Goal: Complete application form: Complete application form

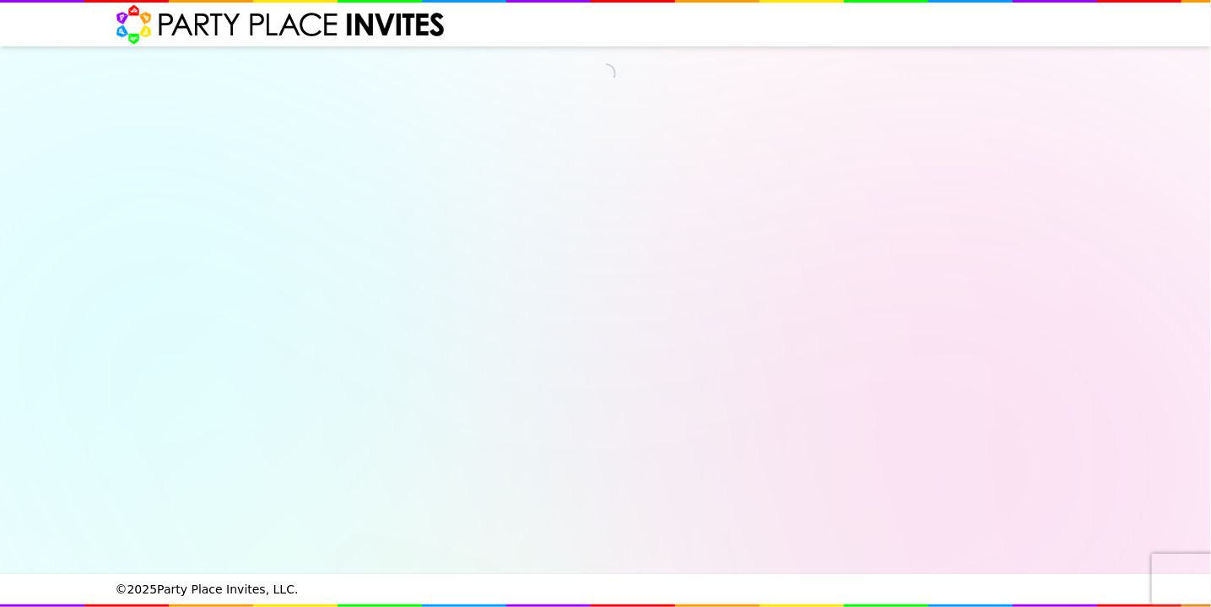
select select "540217"
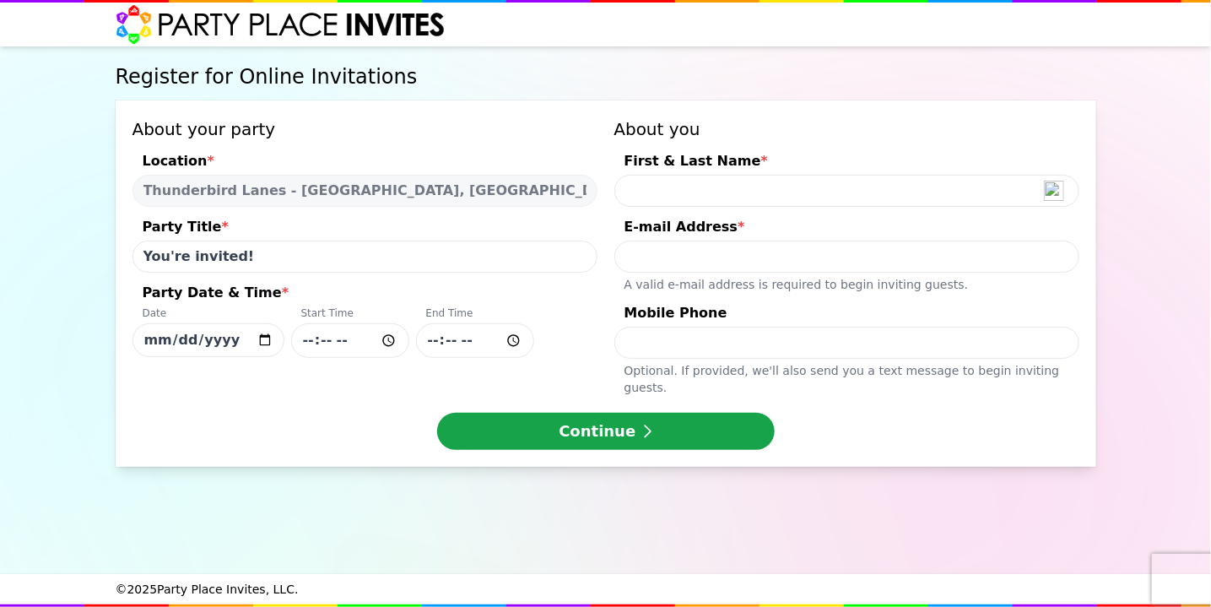
click at [347, 262] on input "You're invited!" at bounding box center [365, 257] width 465 height 32
click at [327, 342] on input "Party Date & Time * Date [DATE] Start Time End Time" at bounding box center [350, 340] width 118 height 35
click at [273, 336] on input "[DATE]" at bounding box center [209, 340] width 152 height 34
click at [267, 337] on input "[DATE]" at bounding box center [209, 340] width 152 height 34
type input "[DATE]"
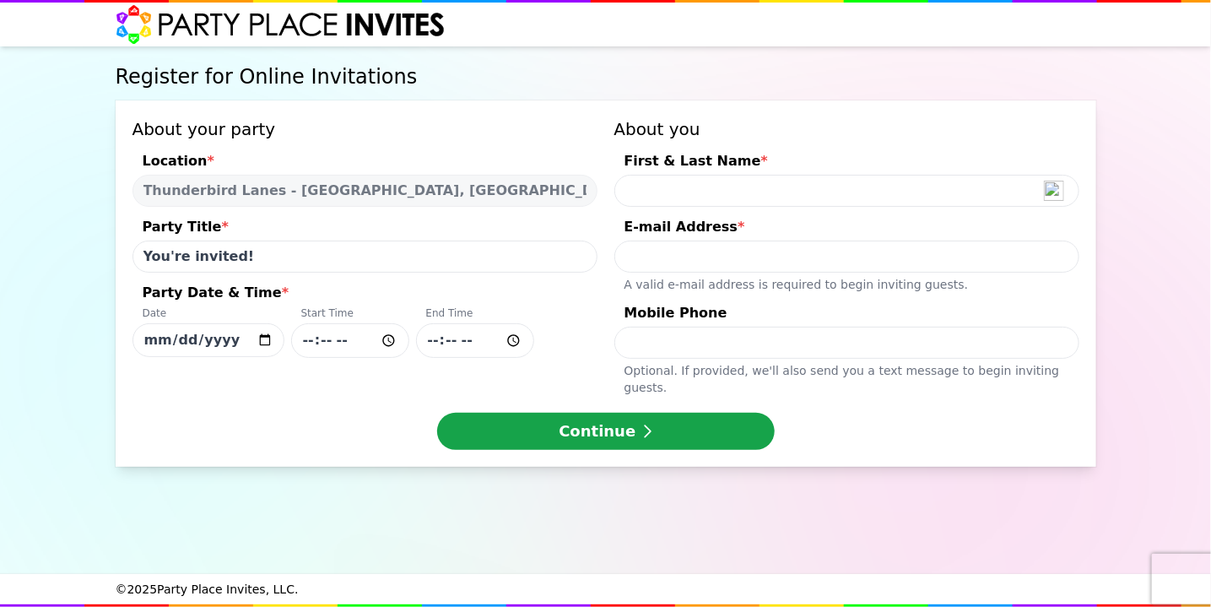
click at [339, 333] on input "Party Date & Time * Date [DATE] Start Time End Time" at bounding box center [350, 340] width 118 height 35
click at [310, 341] on input "Party Date & Time * Date [DATE] Start Time End Time" at bounding box center [350, 340] width 118 height 35
click at [393, 335] on input "Party Date & Time * Date [DATE] Start Time End Time" at bounding box center [350, 340] width 118 height 35
type input "16:00"
click at [478, 379] on div "About your party Location * Thunderbird Lanes - Warminster, PA Party Title * Yo…" at bounding box center [606, 283] width 981 height 366
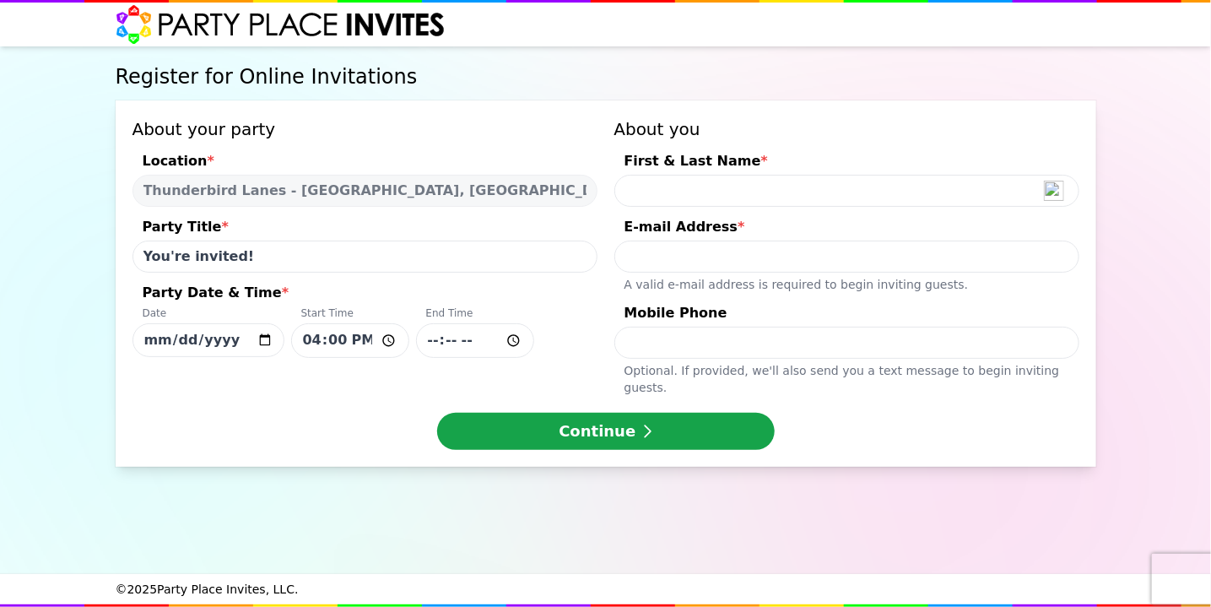
click at [471, 342] on input "Party Date & Time * Date 2025-08-16 Start Time 16:00 End Time" at bounding box center [475, 340] width 118 height 35
click at [515, 338] on input "Party Date & Time * Date 2025-08-16 Start Time 16:00 End Time" at bounding box center [475, 340] width 118 height 35
type input "18:00"
click at [652, 467] on div "Register for Online Invitations About your party Location * Thunderbird Lanes -…" at bounding box center [605, 309] width 987 height 527
click at [664, 188] on input "First & Last Name *" at bounding box center [846, 191] width 465 height 32
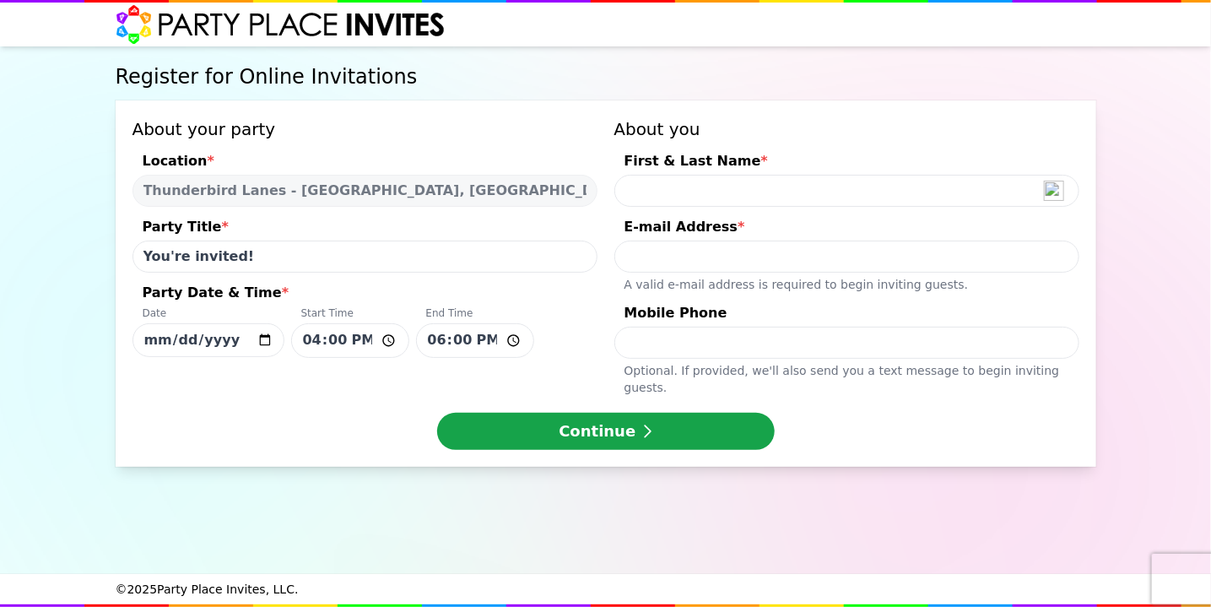
click at [746, 154] on div "First & Last Name *" at bounding box center [846, 163] width 465 height 24
click at [746, 175] on input "First & Last Name *" at bounding box center [846, 191] width 465 height 32
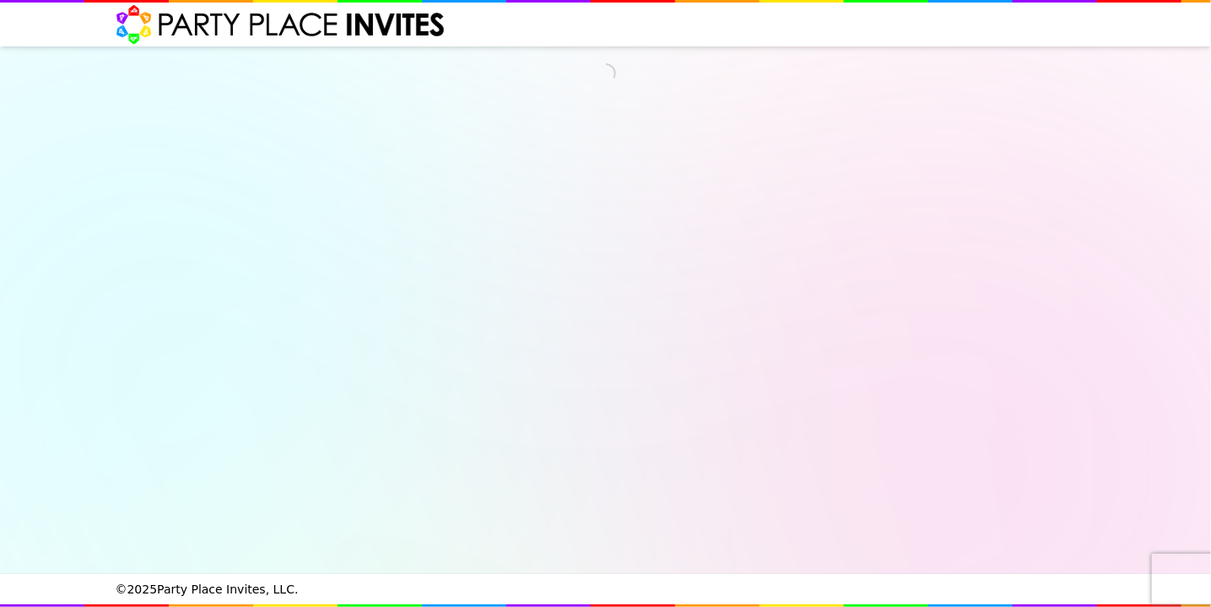
select select "540217"
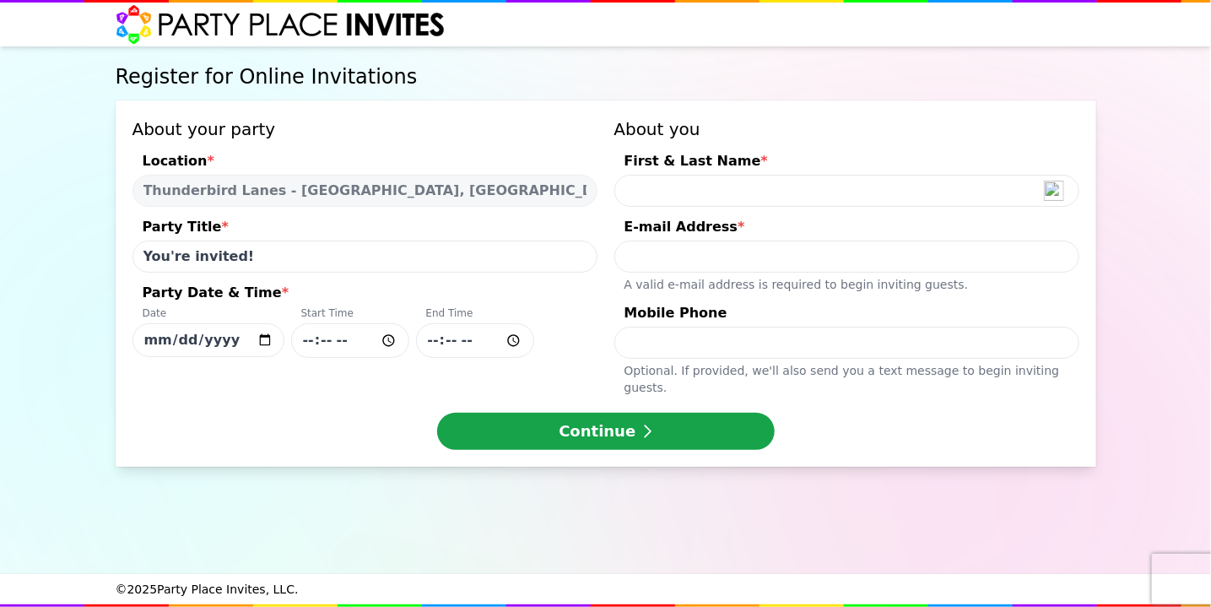
click at [264, 337] on input "[DATE]" at bounding box center [209, 340] width 152 height 34
type input "[DATE]"
click at [388, 341] on input "Party Date & Time * Date [DATE] Start Time End Time" at bounding box center [350, 340] width 118 height 35
type input "17:00"
click at [444, 353] on input "Party Date & Time * Date [DATE] Start Time 17:00 End Time" at bounding box center [475, 340] width 118 height 35
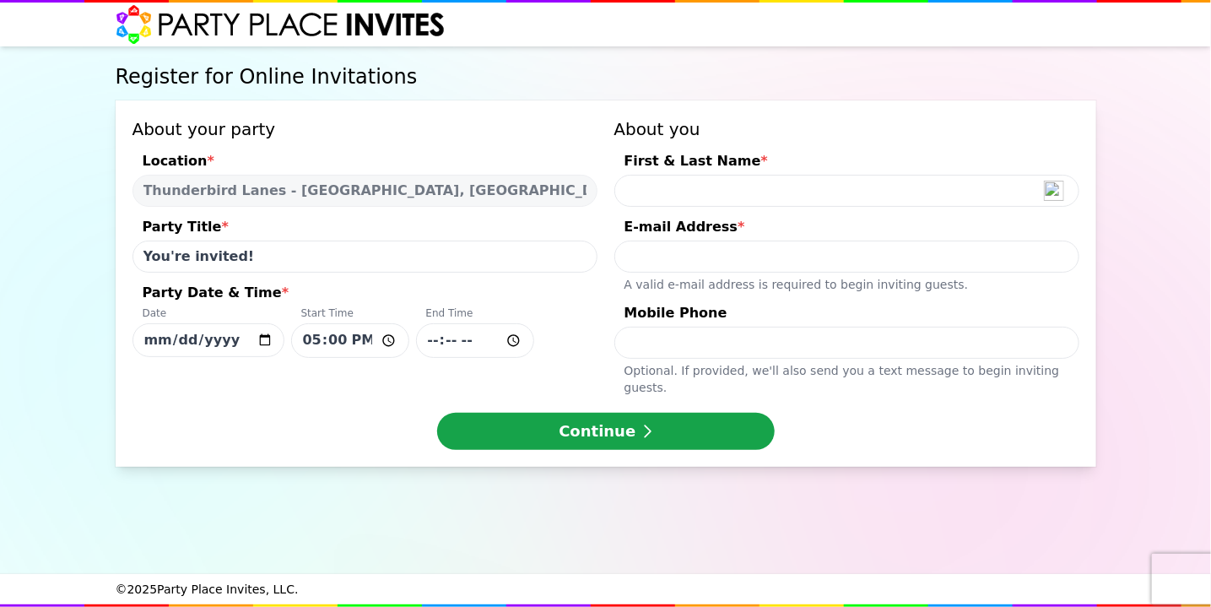
click at [506, 337] on input "Party Date & Time * Date [DATE] Start Time 17:00 End Time" at bounding box center [475, 340] width 118 height 35
type input "20:00"
click at [572, 327] on div "Date [DATE] Start Time 17:00 End Time 20:00" at bounding box center [365, 331] width 465 height 51
click at [284, 327] on input "[DATE]" at bounding box center [209, 340] width 152 height 34
click at [648, 191] on input "First & Last Name *" at bounding box center [846, 191] width 465 height 32
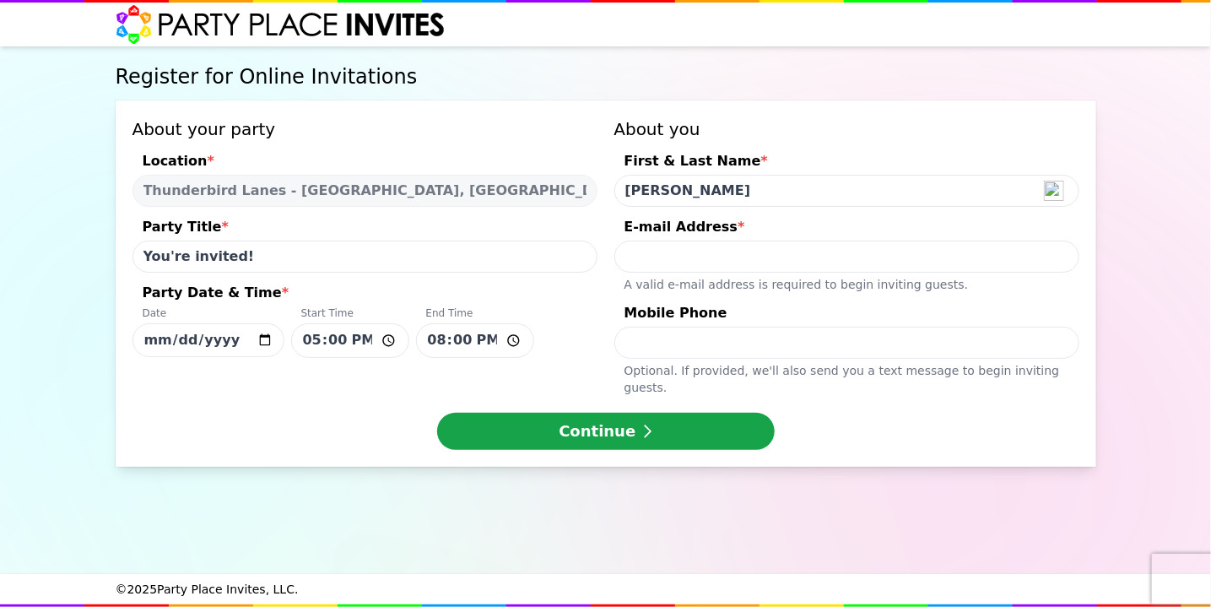
type input "[PERSON_NAME]"
click at [1154, 263] on div "Register for Online Invitations About your party Location * [GEOGRAPHIC_DATA] -…" at bounding box center [605, 309] width 1211 height 527
click at [683, 246] on input "E-mail Address * A valid e-mail address is required to begin inviting guests." at bounding box center [846, 257] width 465 height 32
type input "[PERSON_NAME][EMAIL_ADDRESS][DOMAIN_NAME]"
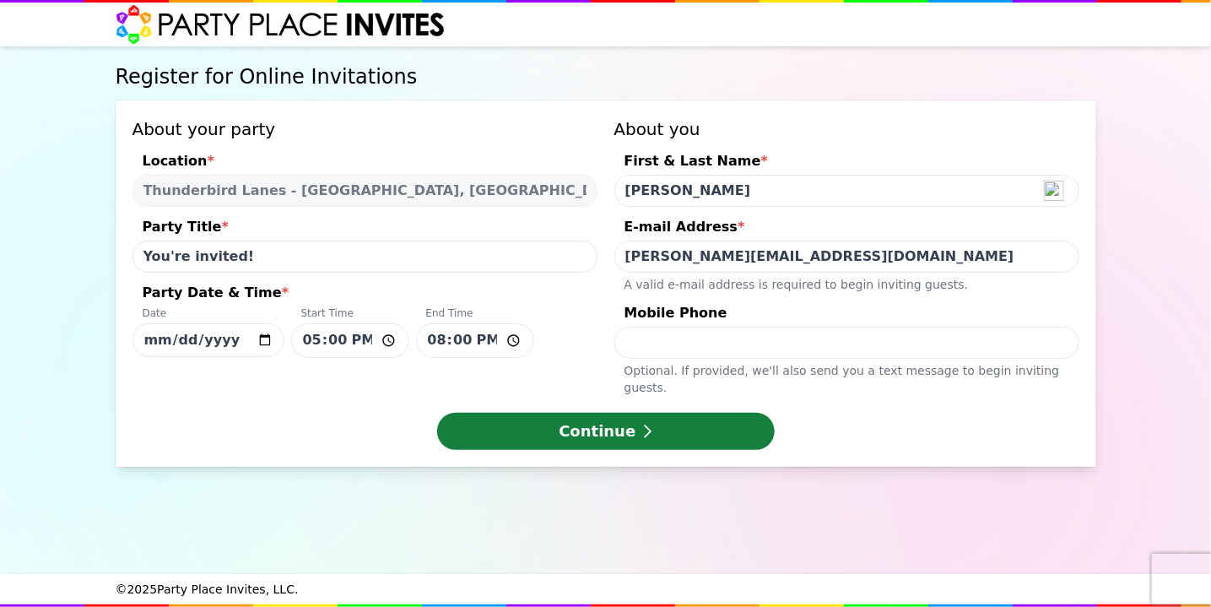
click at [654, 418] on button "Continue" at bounding box center [606, 431] width 338 height 37
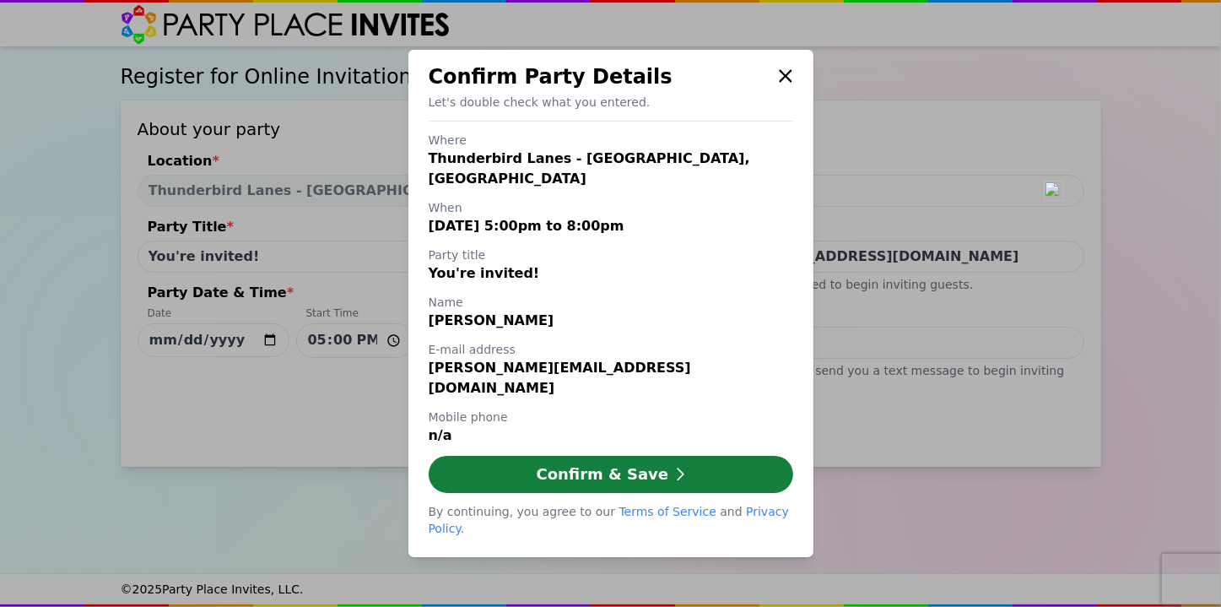
click at [597, 468] on button "Confirm & Save" at bounding box center [611, 474] width 365 height 37
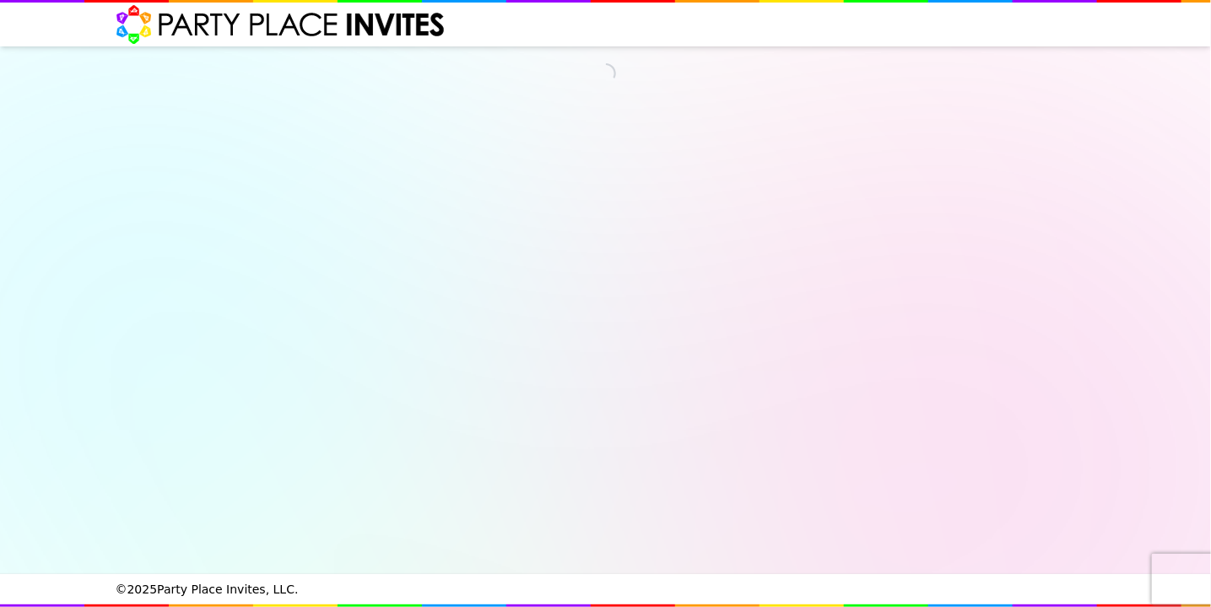
select select "540217"
